Goal: Find specific page/section: Find specific page/section

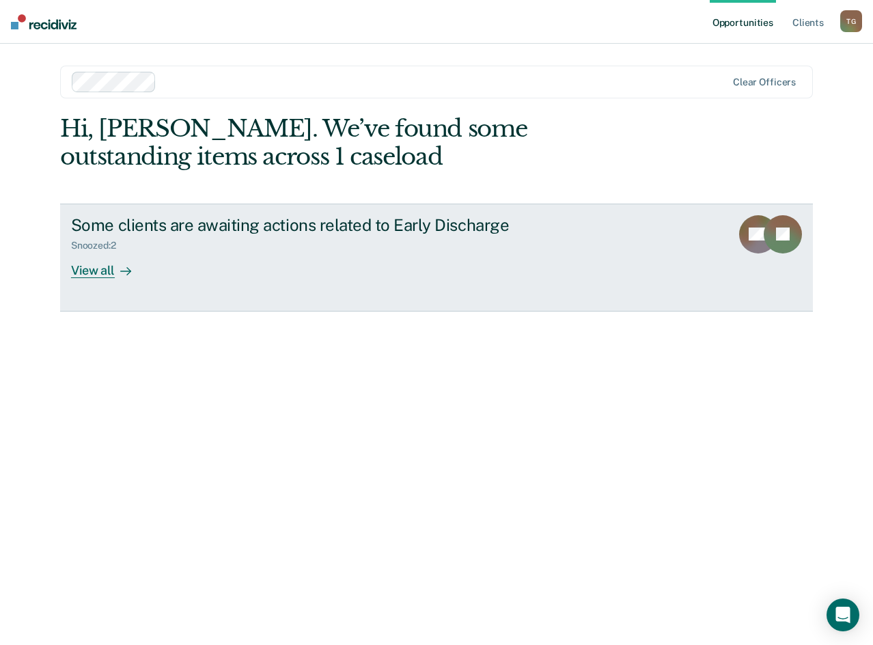
click at [98, 269] on div "View all" at bounding box center [109, 264] width 77 height 27
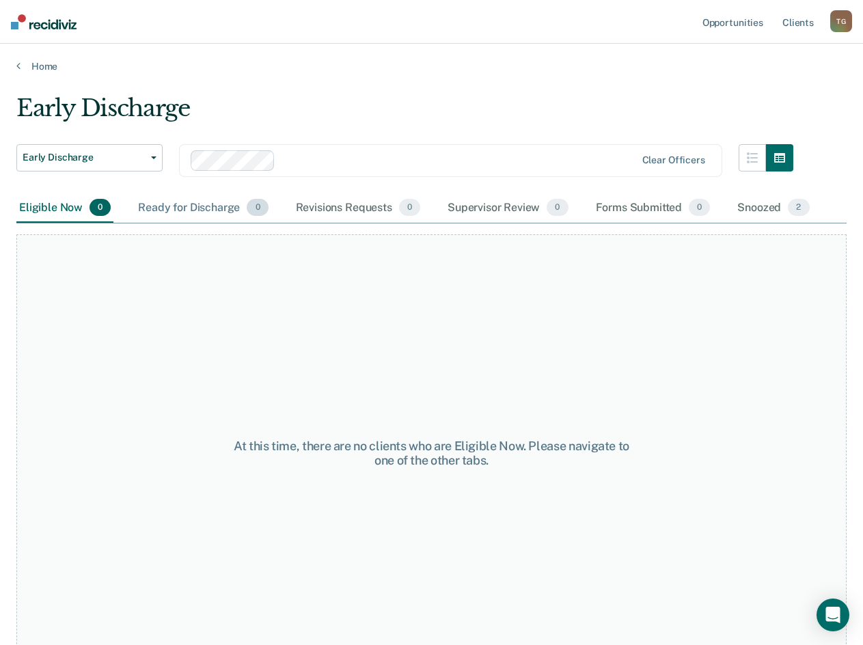
click at [164, 208] on div "Ready for Discharge 0" at bounding box center [202, 208] width 135 height 30
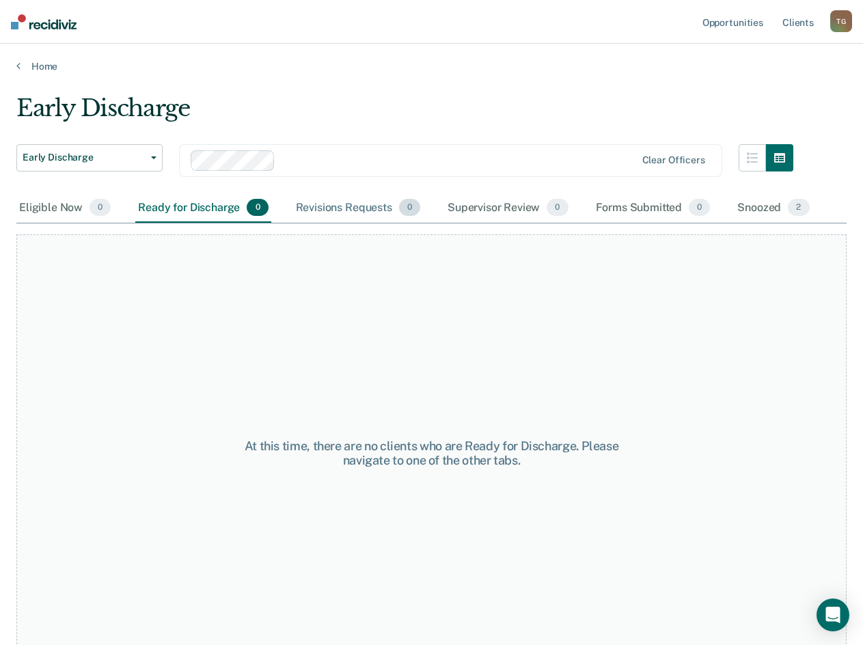
click at [330, 208] on div "Revisions Requests 0" at bounding box center [358, 208] width 130 height 30
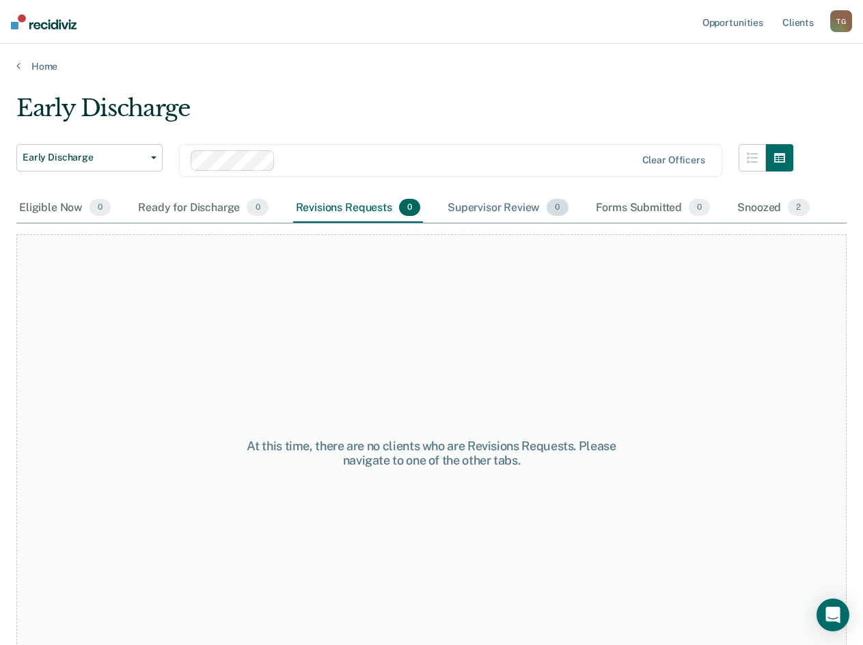
click at [487, 208] on div "Supervisor Review 0" at bounding box center [508, 208] width 126 height 30
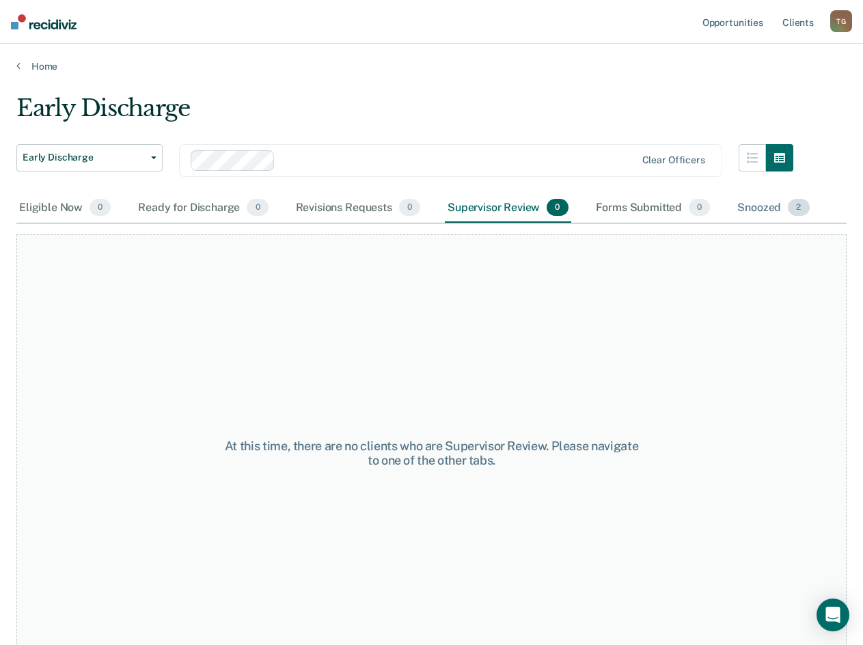
click at [739, 204] on div "Snoozed 2" at bounding box center [773, 208] width 77 height 30
